Goal: Transaction & Acquisition: Purchase product/service

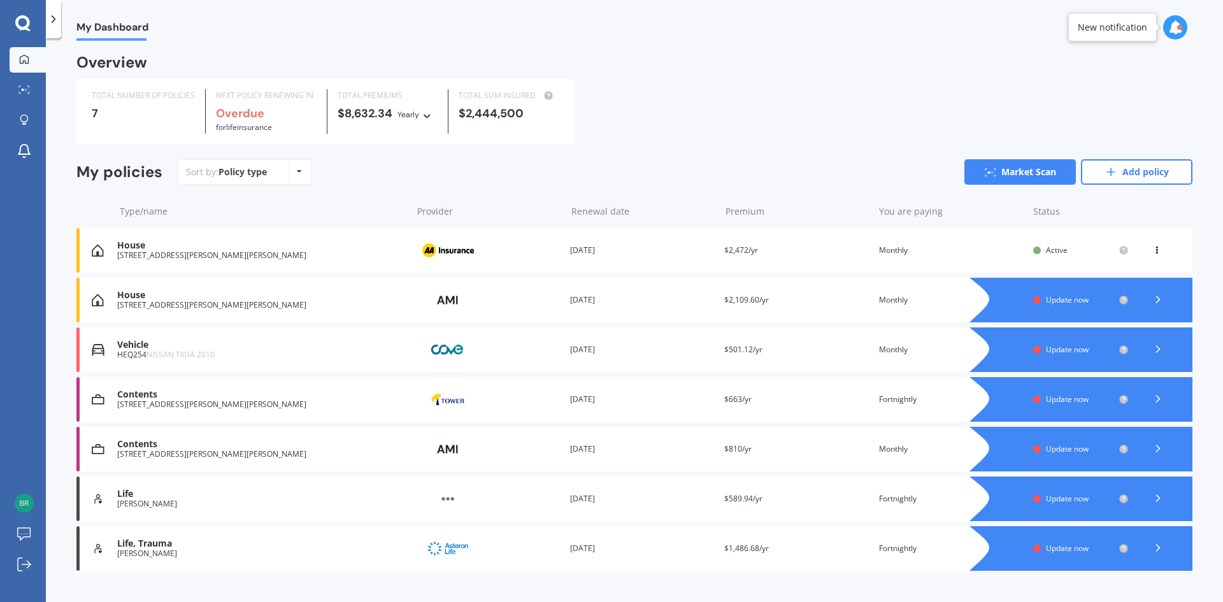
click at [289, 255] on div "[STREET_ADDRESS][PERSON_NAME][PERSON_NAME]" at bounding box center [261, 255] width 289 height 9
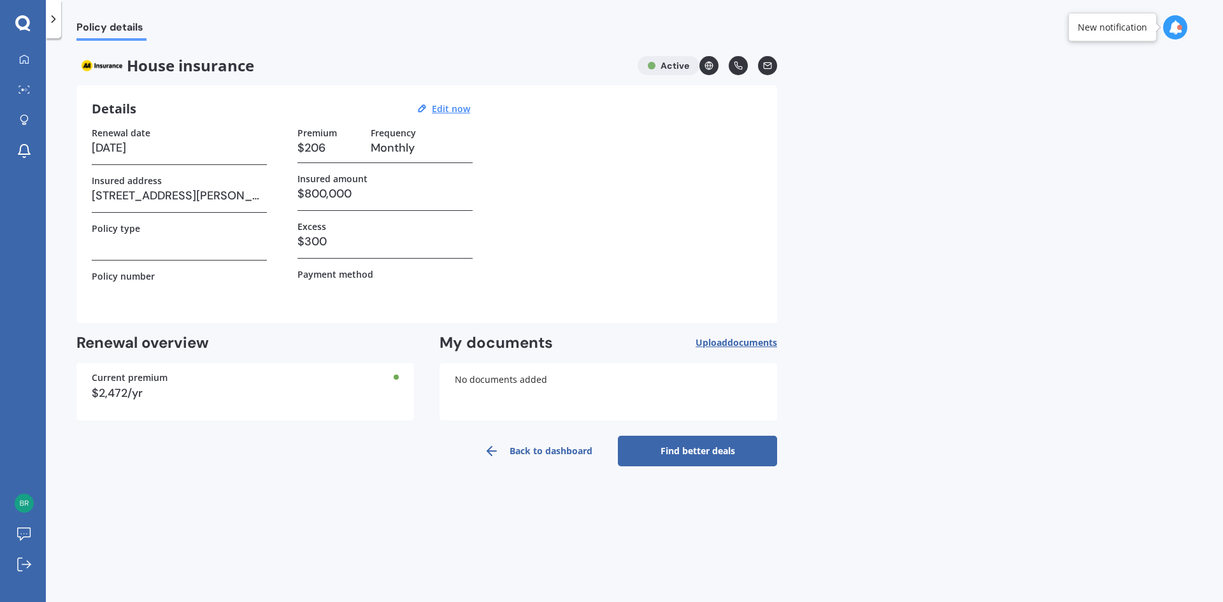
click at [716, 449] on link "Find better deals" at bounding box center [697, 451] width 159 height 31
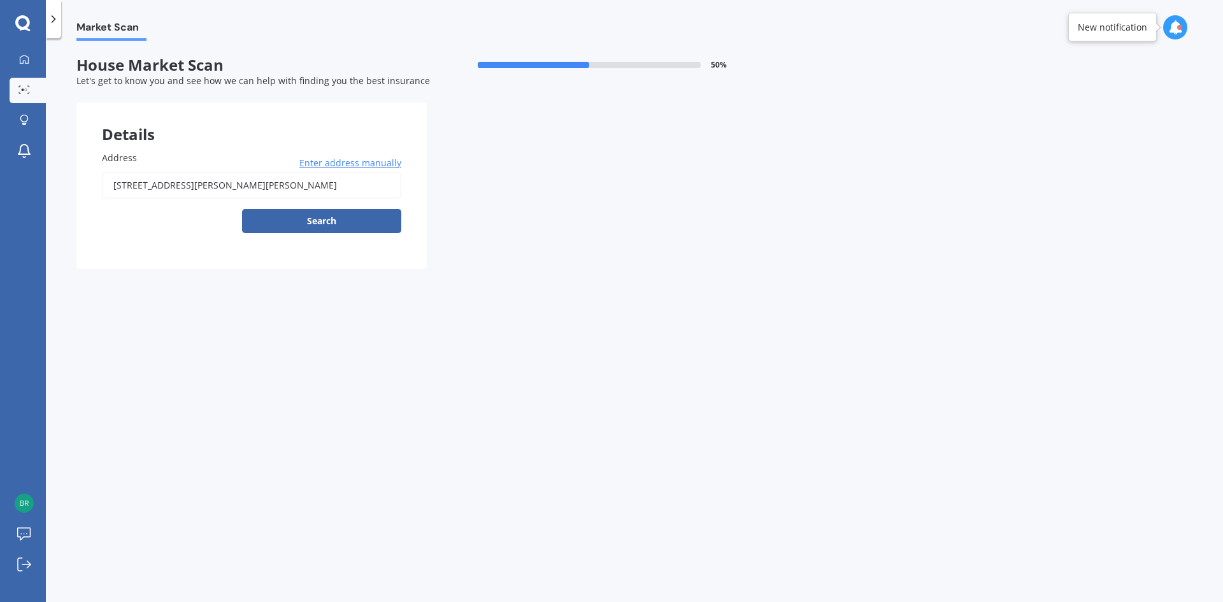
click at [250, 180] on input "[STREET_ADDRESS][PERSON_NAME][PERSON_NAME]" at bounding box center [251, 185] width 299 height 27
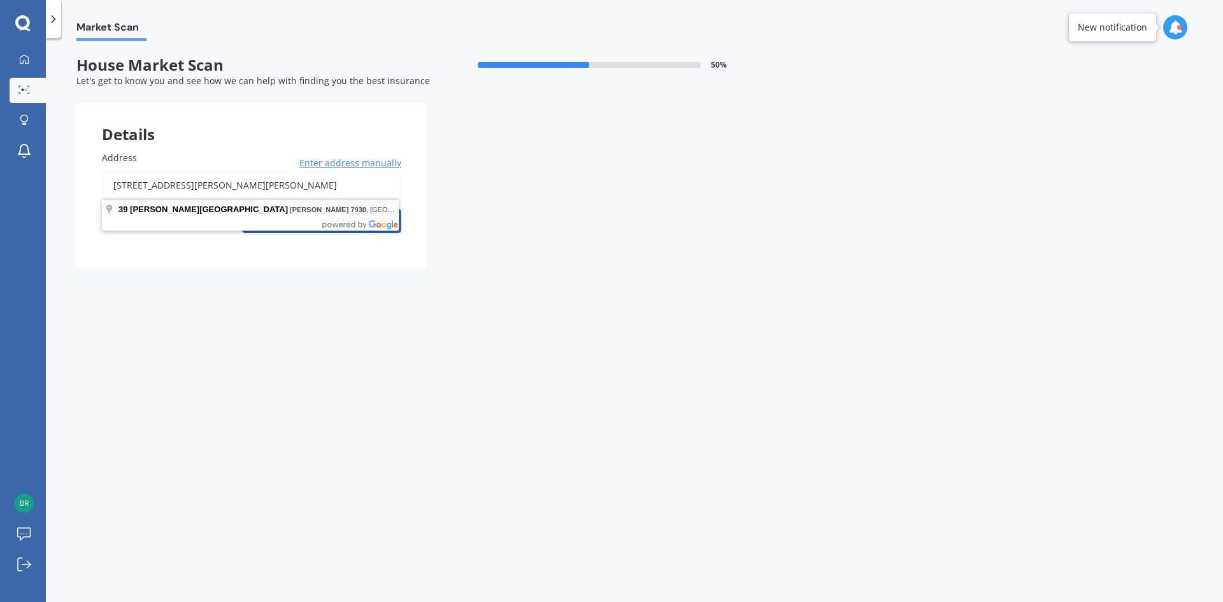
type input "[STREET_ADDRESS][PERSON_NAME][PERSON_NAME]"
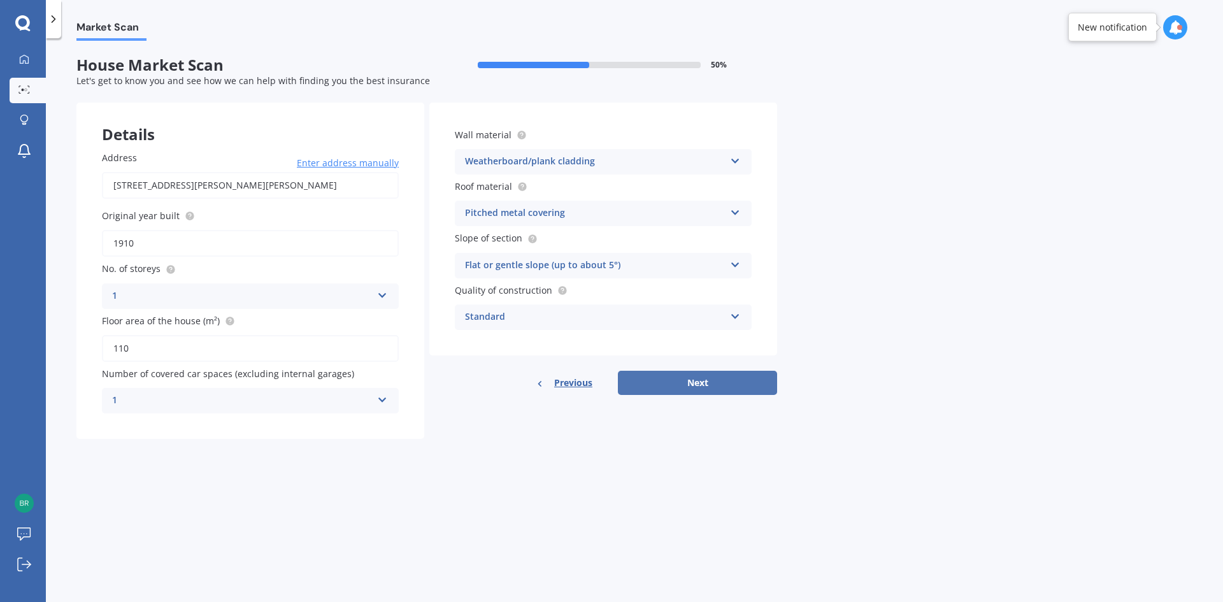
click at [696, 379] on button "Next" at bounding box center [697, 383] width 159 height 24
select select "17"
select select "12"
select select "1981"
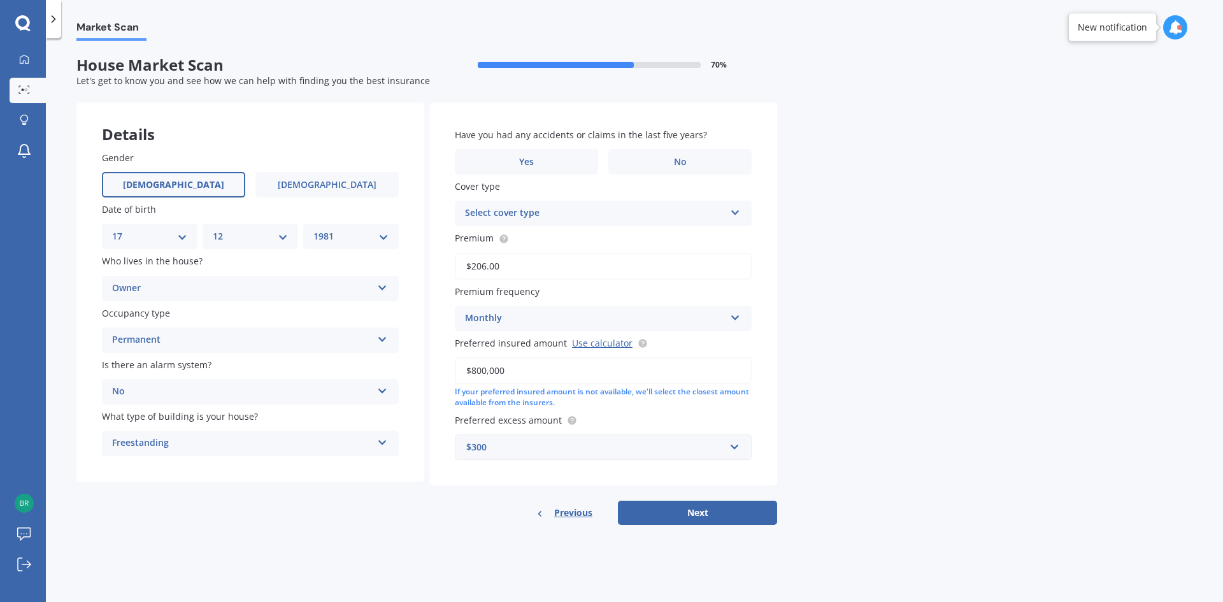
click at [645, 211] on div "Select cover type" at bounding box center [595, 213] width 260 height 15
click at [645, 211] on div "Home Insurance Policy" at bounding box center [595, 213] width 260 height 15
click at [645, 211] on div "Select cover type" at bounding box center [598, 213] width 254 height 14
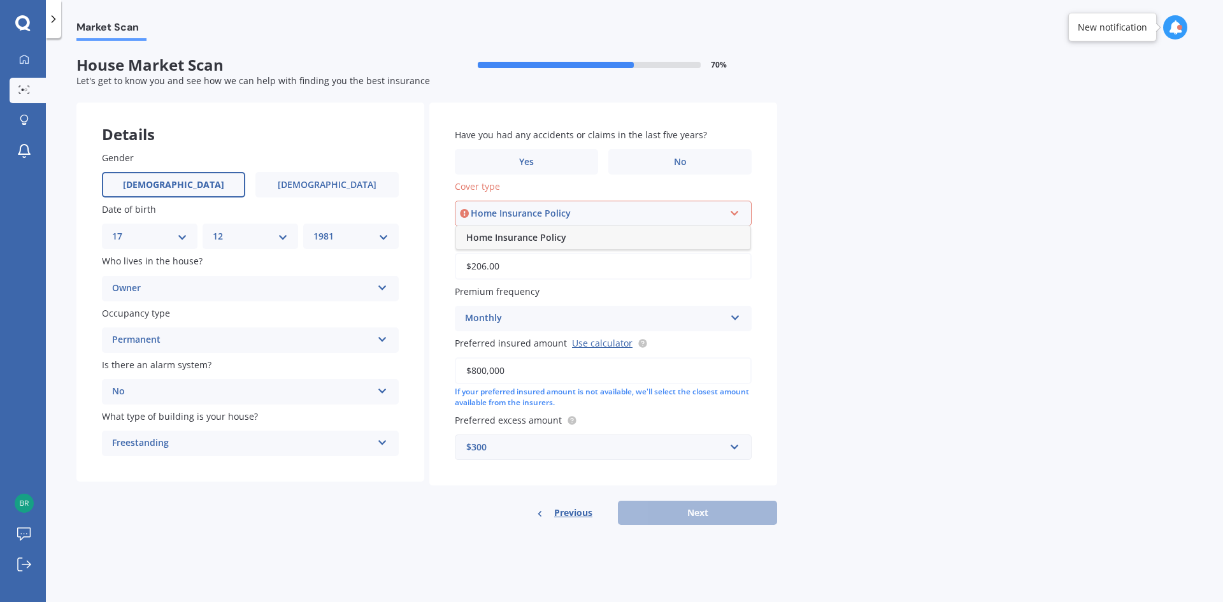
click at [576, 234] on div "Home Insurance Policy" at bounding box center [603, 237] width 294 height 23
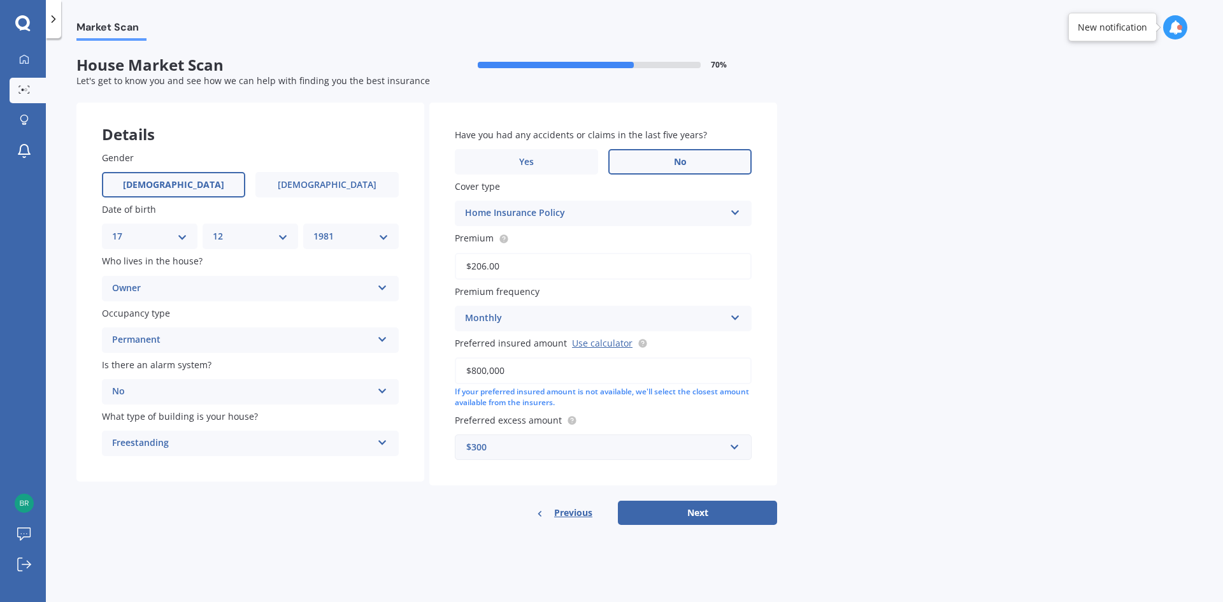
click at [662, 163] on label "No" at bounding box center [679, 161] width 143 height 25
click at [0, 0] on input "No" at bounding box center [0, 0] width 0 height 0
click at [673, 511] on button "Next" at bounding box center [697, 513] width 159 height 24
select select "17"
select select "12"
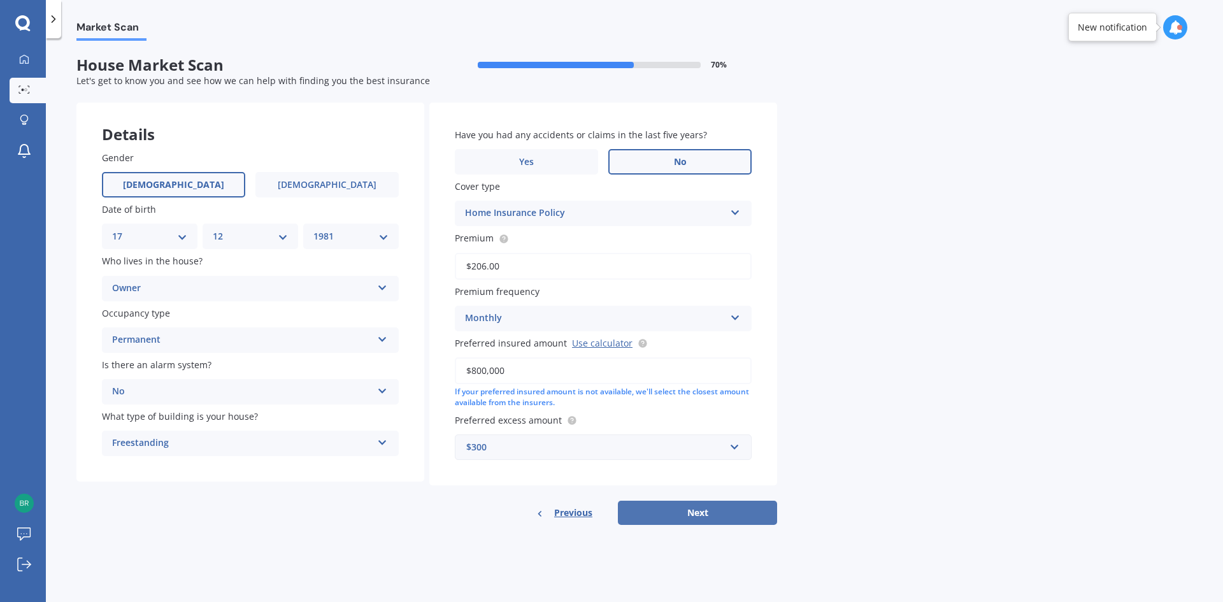
select select "1981"
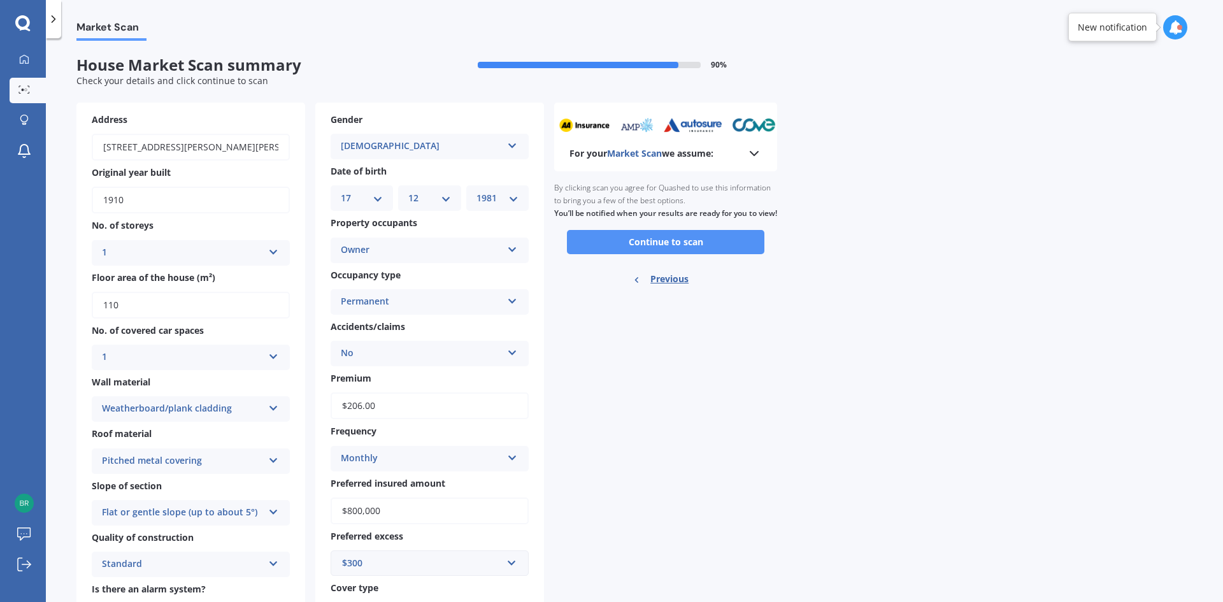
click at [689, 254] on button "Continue to scan" at bounding box center [665, 242] width 197 height 24
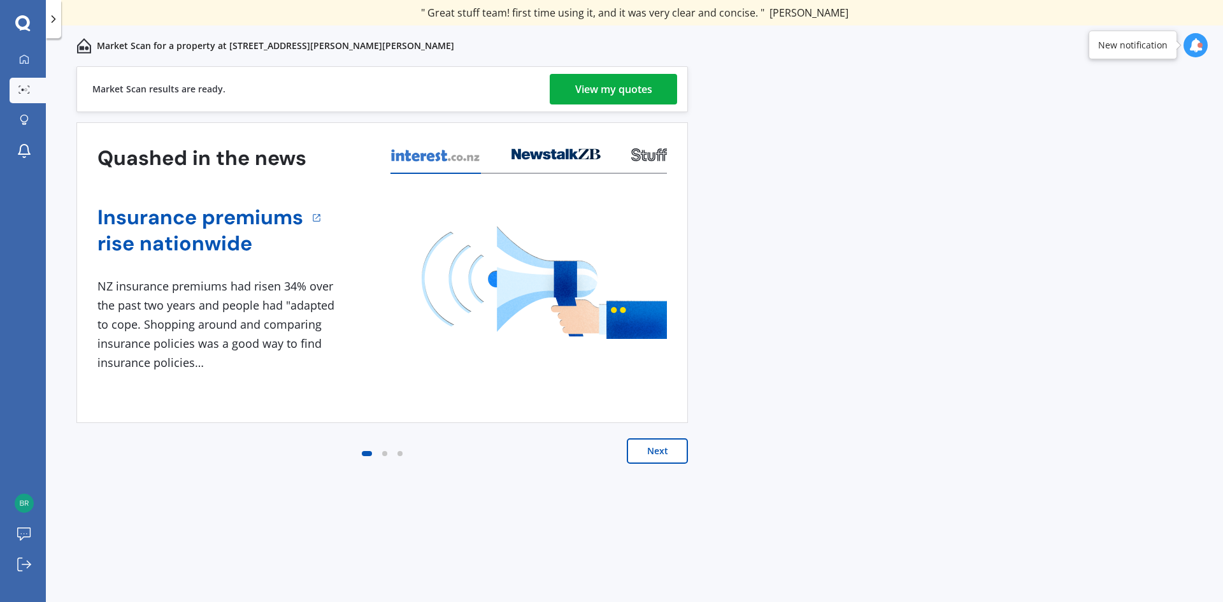
click at [638, 90] on div "View my quotes" at bounding box center [613, 89] width 77 height 31
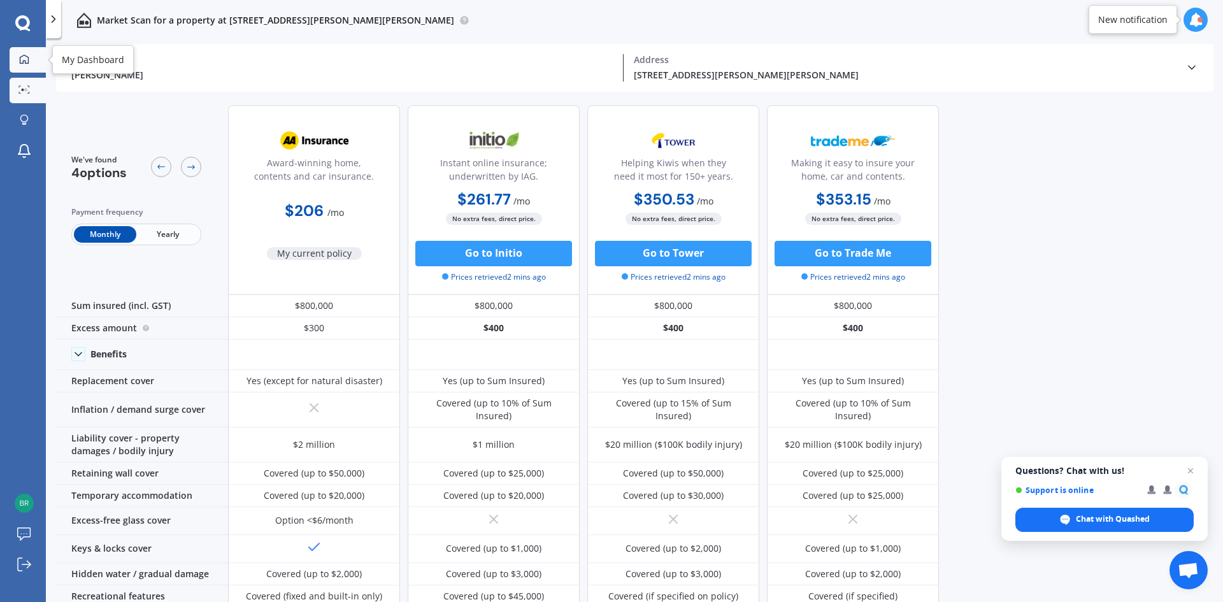
click at [25, 61] on icon at bounding box center [24, 58] width 9 height 9
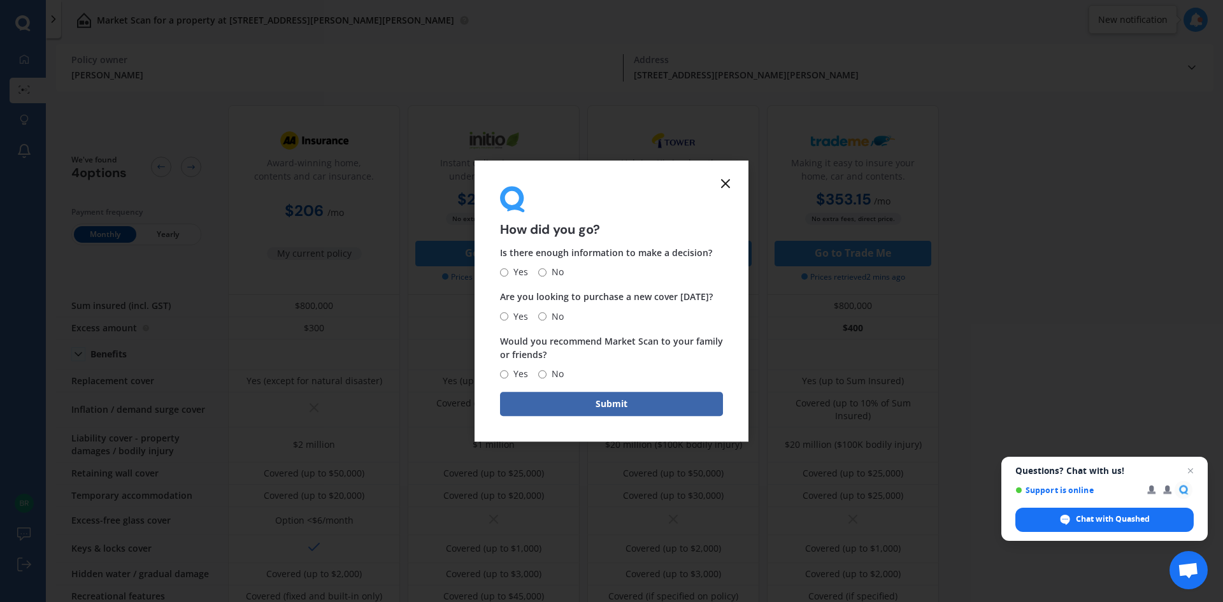
click at [724, 182] on icon at bounding box center [725, 183] width 15 height 15
